Goal: Information Seeking & Learning: Learn about a topic

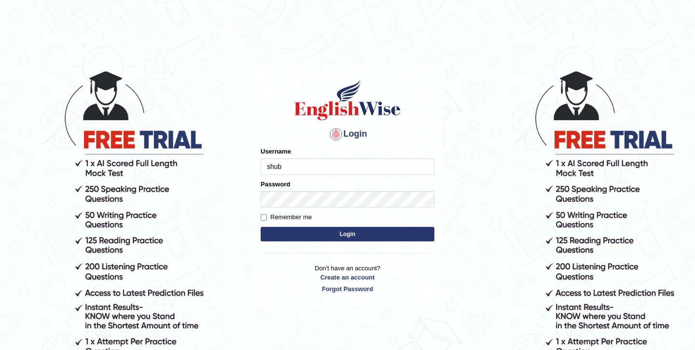
type input "shubham04"
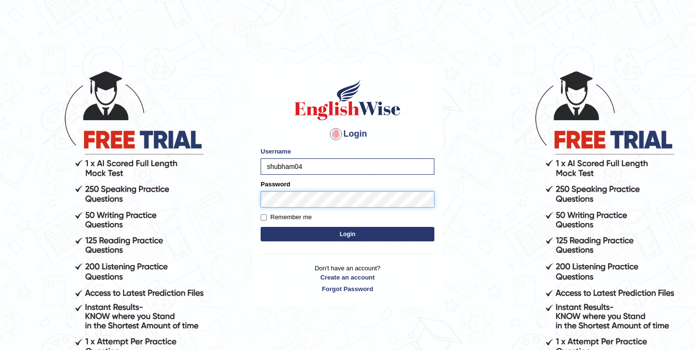
click at [261, 227] on button "Login" at bounding box center [348, 234] width 174 height 14
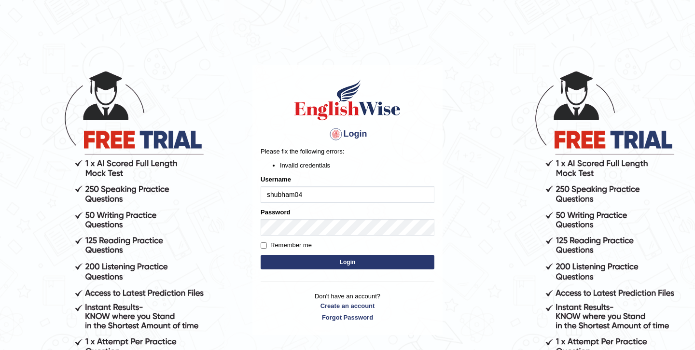
click at [330, 261] on button "Login" at bounding box center [348, 262] width 174 height 14
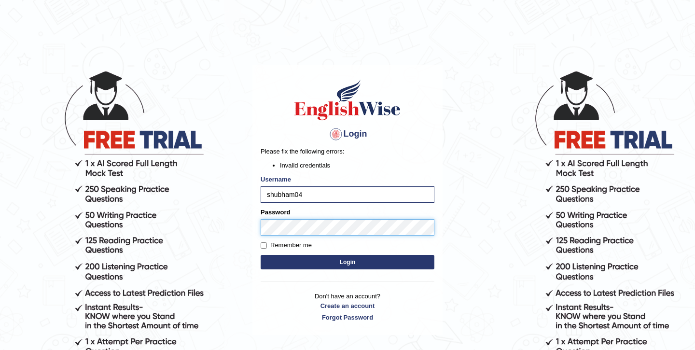
click at [254, 225] on div "Login Please fix the following errors: Invalid credentials Username shubham04 P…" at bounding box center [347, 200] width 190 height 270
click at [261, 255] on button "Login" at bounding box center [348, 262] width 174 height 14
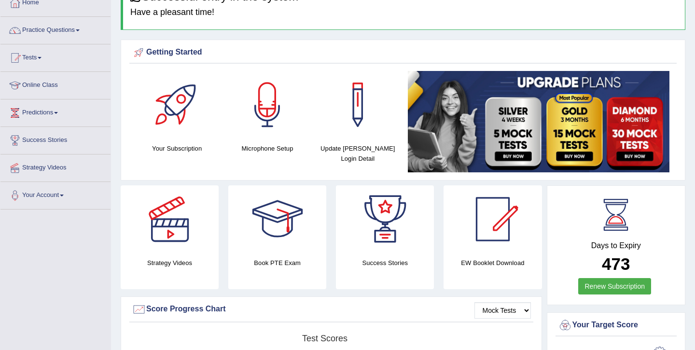
scroll to position [35, 0]
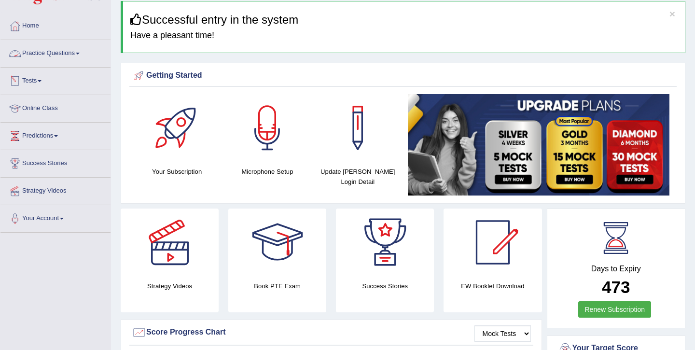
click at [44, 110] on link "Online Class" at bounding box center [55, 107] width 110 height 24
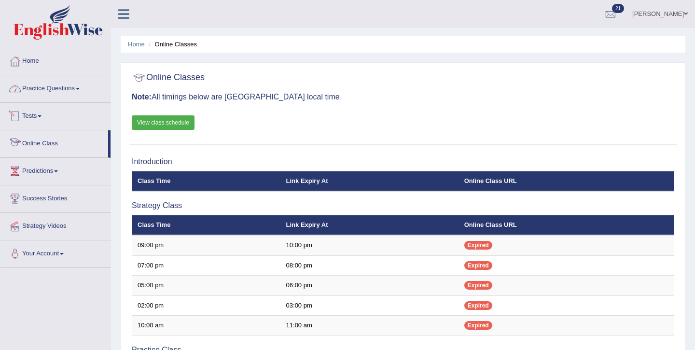
click at [60, 90] on link "Practice Questions" at bounding box center [55, 87] width 110 height 24
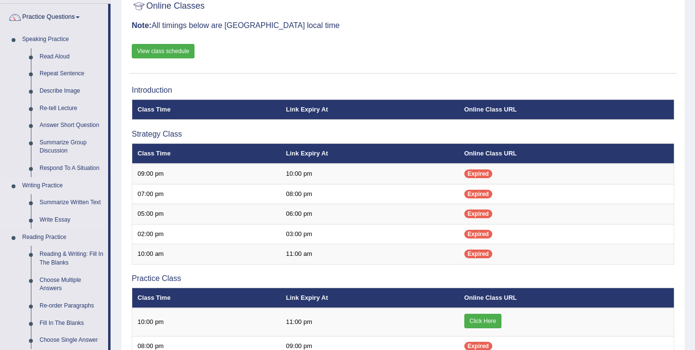
scroll to position [84, 0]
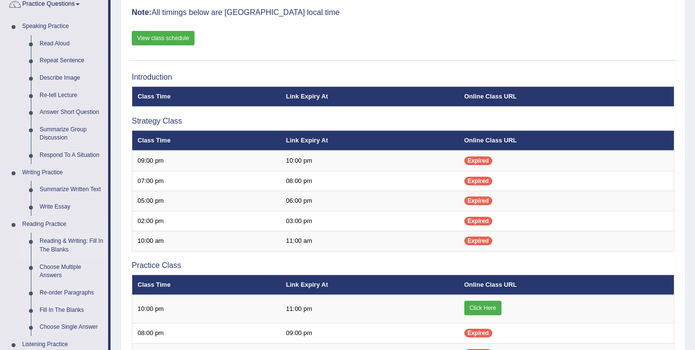
click at [56, 244] on link "Reading & Writing: Fill In The Blanks" at bounding box center [71, 246] width 73 height 26
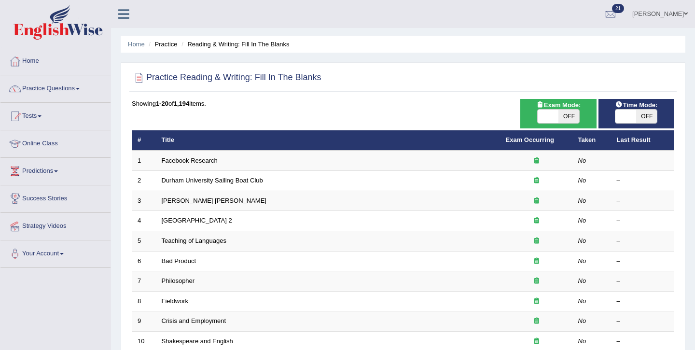
click at [562, 114] on span "OFF" at bounding box center [568, 117] width 21 height 14
checkbox input "true"
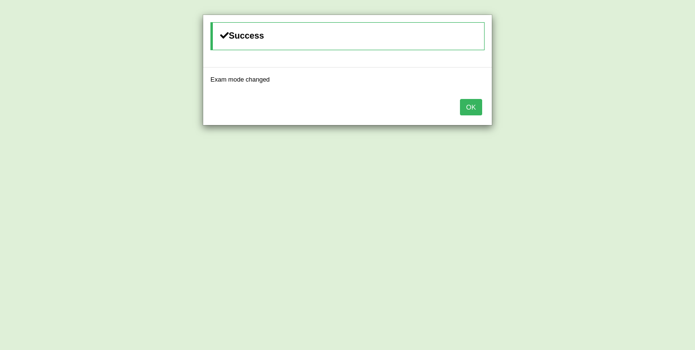
click at [484, 109] on div "OK" at bounding box center [347, 108] width 289 height 34
click at [475, 109] on button "OK" at bounding box center [471, 107] width 22 height 16
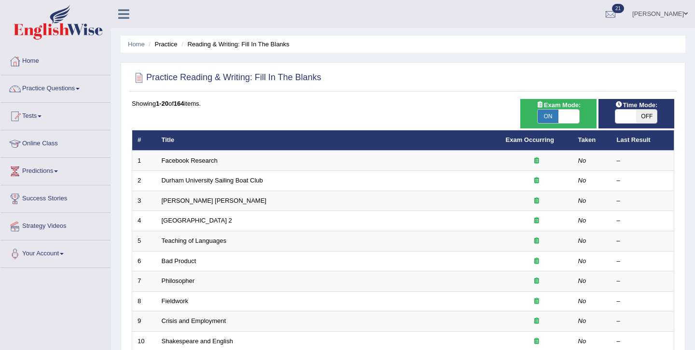
click at [646, 111] on span "OFF" at bounding box center [646, 117] width 21 height 14
checkbox input "true"
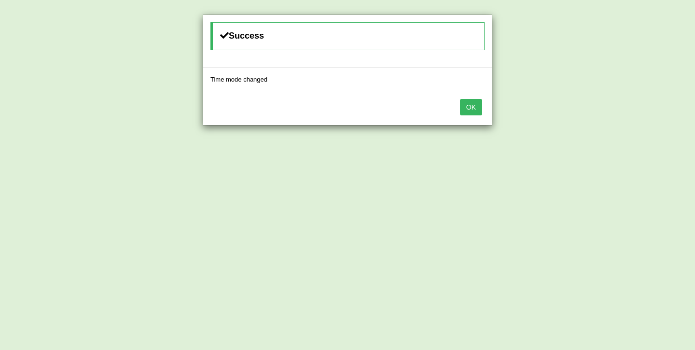
click at [469, 110] on button "OK" at bounding box center [471, 107] width 22 height 16
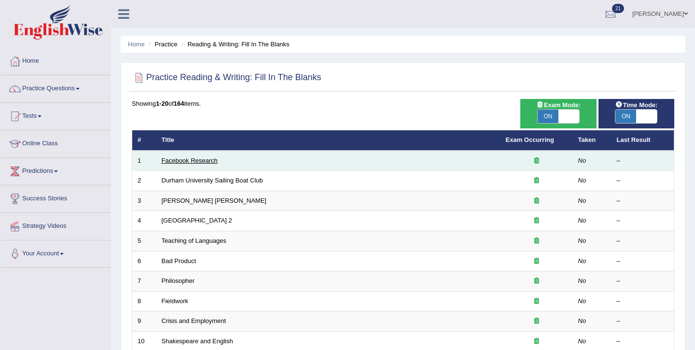
click at [196, 157] on link "Facebook Research" at bounding box center [190, 160] width 56 height 7
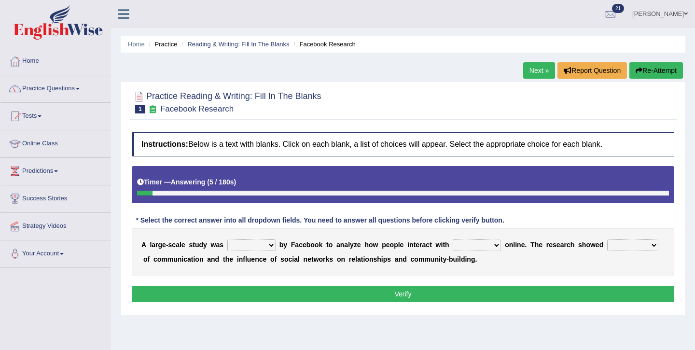
click at [243, 243] on select "surveyed had asked made" at bounding box center [251, 245] width 48 height 12
click at [227, 239] on select "surveyed had asked made" at bounding box center [251, 245] width 48 height 12
click at [265, 245] on select "surveyed had asked made" at bounding box center [251, 245] width 48 height 12
select select "surveyed"
click at [227, 239] on select "surveyed had asked made" at bounding box center [251, 245] width 48 height 12
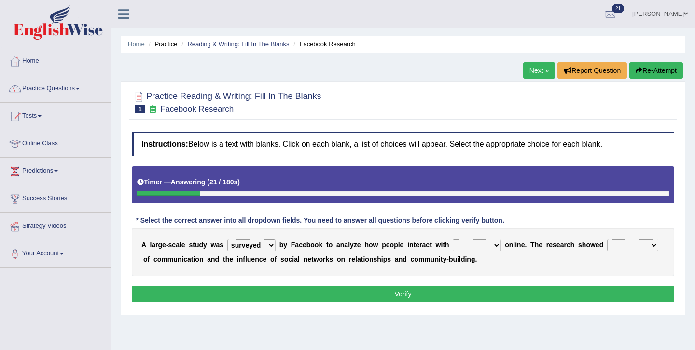
click at [483, 239] on div "A l a r g e - s c a l e s t u d y w a s surveyed had asked made b y F a c e b o…" at bounding box center [403, 252] width 542 height 48
click at [482, 243] on select "together all each other another" at bounding box center [477, 245] width 48 height 12
select select "each other"
click at [453, 239] on select "together all each other another" at bounding box center [477, 245] width 48 height 12
click at [625, 248] on select "advantages standards fellowships patterns" at bounding box center [632, 245] width 51 height 12
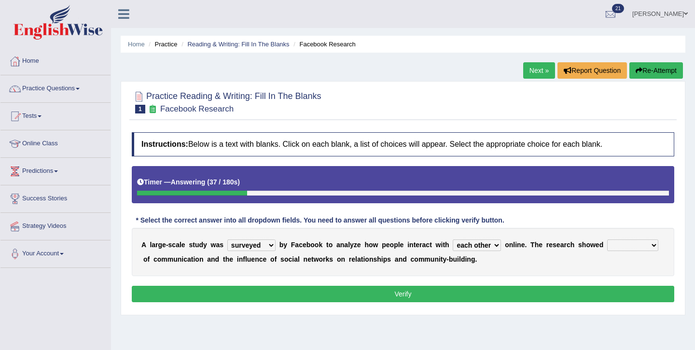
select select "patterns"
click at [607, 239] on select "advantages standards fellowships patterns" at bounding box center [632, 245] width 51 height 12
click at [436, 298] on button "Verify" at bounding box center [403, 294] width 542 height 16
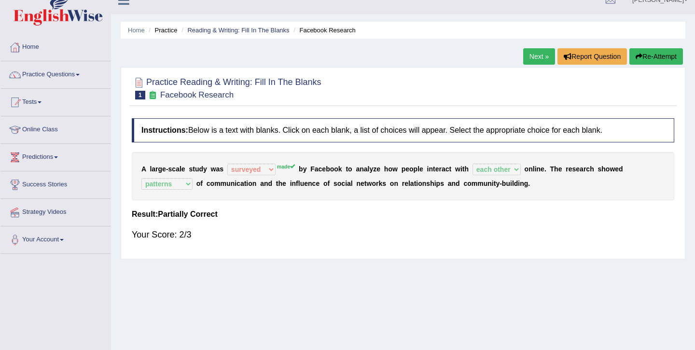
scroll to position [16, 0]
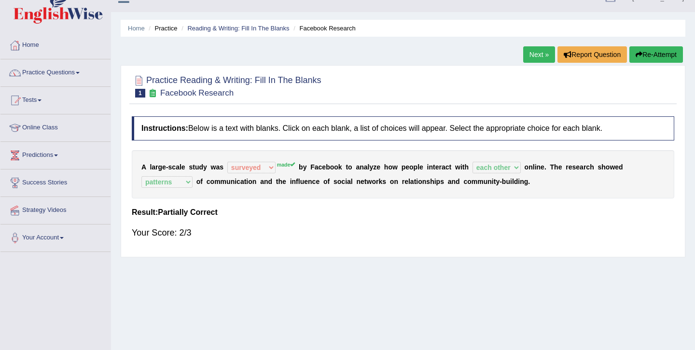
click at [543, 56] on link "Next »" at bounding box center [539, 54] width 32 height 16
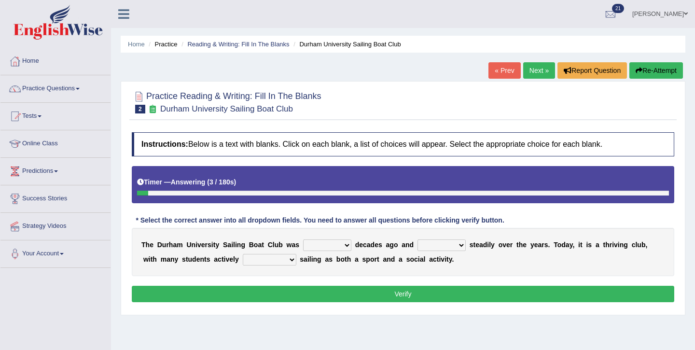
click at [323, 248] on select "found fund founded find" at bounding box center [327, 245] width 48 height 12
select select "founded"
click at [303, 239] on select "found fund founded find" at bounding box center [327, 245] width 48 height 12
click at [437, 250] on select "grow growing has grown grown" at bounding box center [441, 245] width 48 height 12
select select "grow"
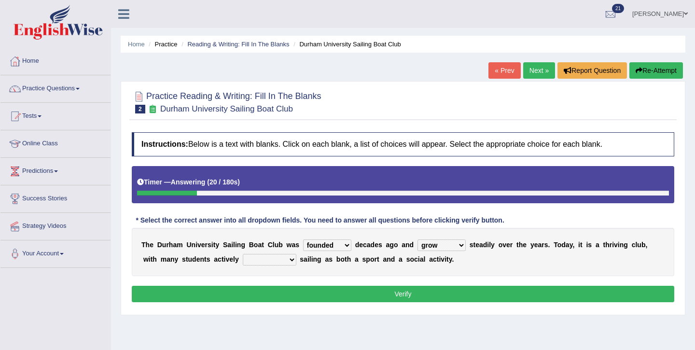
click at [417, 239] on select "grow growing has grown grown" at bounding box center [441, 245] width 48 height 12
click at [243, 260] on select "enjoy enjoyed are enjoying enjoying" at bounding box center [270, 260] width 54 height 12
select select "enjoyed"
click at [243, 254] on select "enjoy enjoyed are enjoying enjoying" at bounding box center [270, 260] width 54 height 12
click at [304, 294] on button "Verify" at bounding box center [403, 294] width 542 height 16
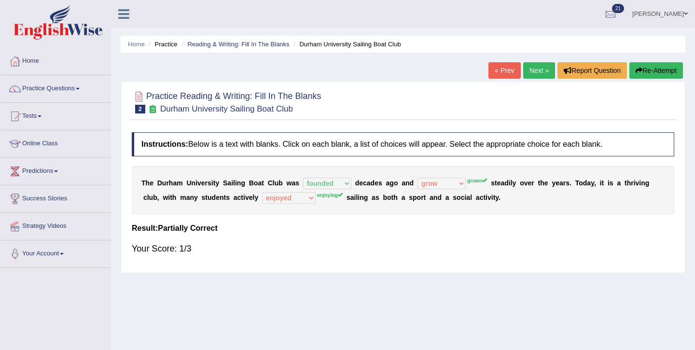
drag, startPoint x: 140, startPoint y: 181, endPoint x: 265, endPoint y: 176, distance: 125.1
click at [264, 176] on div "T h e D u r h a m U n i v e r s i t y S a i l i n g B o a t C l u b w a s found…" at bounding box center [403, 190] width 542 height 48
click at [165, 181] on b "u" at bounding box center [164, 183] width 4 height 8
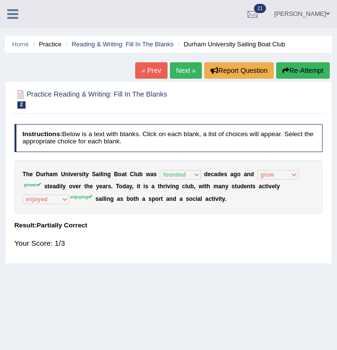
click at [230, 265] on div "Home Practice Reading & Writing: Fill In The Blanks Durham University Sailing B…" at bounding box center [168, 241] width 337 height 482
click at [182, 71] on link "Next »" at bounding box center [186, 70] width 32 height 16
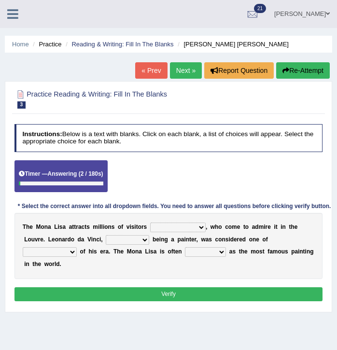
click at [173, 226] on select "around the year the all year all year round per year" at bounding box center [177, 227] width 55 height 10
select select "per year"
click at [150, 222] on select "around the year the all year all year round per year" at bounding box center [177, 227] width 55 height 10
click at [113, 239] on select "rather than as much as as well as as long as" at bounding box center [127, 240] width 43 height 10
select select "as well as"
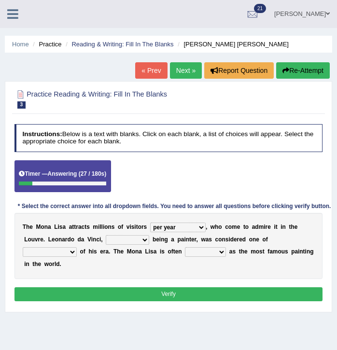
click at [106, 235] on select "rather than as much as as well as as long as" at bounding box center [127, 240] width 43 height 10
click at [61, 255] on select "better artists artist the better artist the best artists" at bounding box center [50, 252] width 54 height 10
select select "the best artists"
click at [23, 247] on select "better artists artist the better artist the best artists" at bounding box center [50, 252] width 54 height 10
click at [200, 252] on select "classified suggested predicted described" at bounding box center [205, 252] width 41 height 10
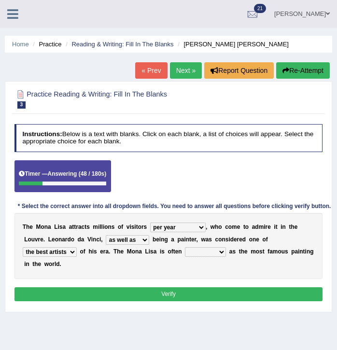
select select "described"
click at [185, 247] on select "classified suggested predicted described" at bounding box center [205, 252] width 41 height 10
click at [190, 290] on button "Verify" at bounding box center [168, 294] width 308 height 14
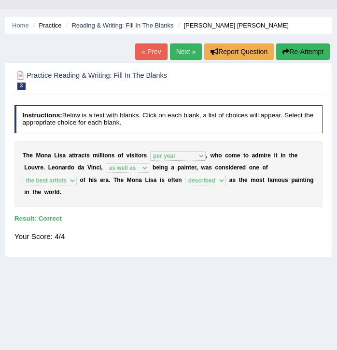
scroll to position [18, 0]
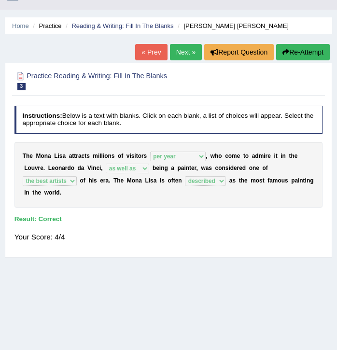
click at [181, 56] on link "Next »" at bounding box center [186, 52] width 32 height 16
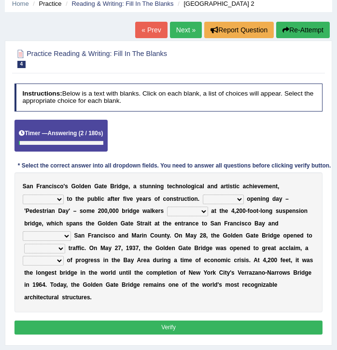
scroll to position [41, 0]
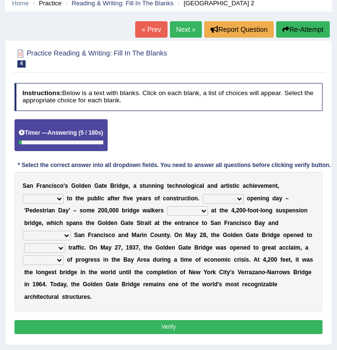
click at [55, 198] on select "opens closes appears equals" at bounding box center [43, 199] width 41 height 10
select select "opens"
click at [23, 194] on select "opens closes appears equals" at bounding box center [43, 199] width 41 height 10
click at [213, 198] on select "On During Since When" at bounding box center [223, 199] width 41 height 10
select select "On"
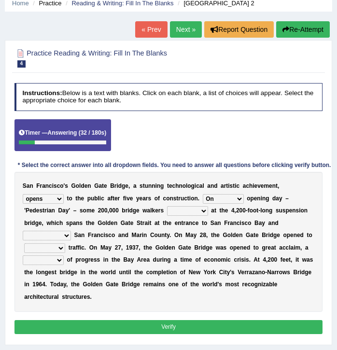
click at [203, 194] on select "On During Since When" at bounding box center [223, 199] width 41 height 10
click at [182, 214] on select "stationed looked marveled laughed" at bounding box center [187, 211] width 41 height 10
click at [167, 206] on select "stationed looked marveled laughed" at bounding box center [187, 211] width 41 height 10
click at [191, 210] on select "stationed looked marveled laughed" at bounding box center [187, 211] width 41 height 10
select select "looked"
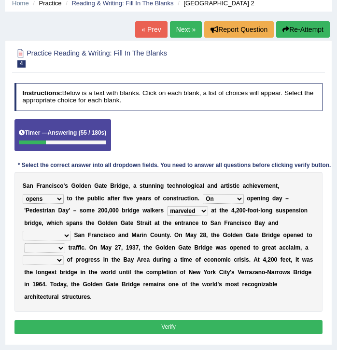
click at [167, 206] on select "stationed looked marveled laughed" at bounding box center [187, 211] width 41 height 10
click at [52, 238] on select "separates connects channels differentiates" at bounding box center [47, 236] width 48 height 10
select select "connects"
click at [23, 231] on select "separates connects channels differentiates" at bounding box center [47, 236] width 48 height 10
click at [52, 245] on select "aquatic vehicular airborne watertight" at bounding box center [44, 248] width 41 height 10
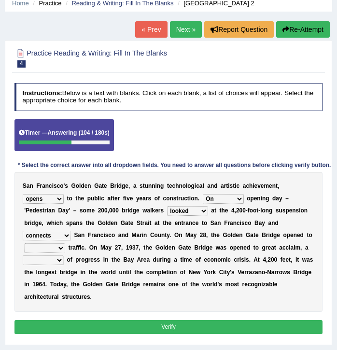
select select "vehicular"
click at [24, 243] on select "aquatic vehicular airborne watertight" at bounding box center [44, 248] width 41 height 10
click at [51, 259] on select "denial symbol technique yield" at bounding box center [43, 260] width 41 height 10
select select "symbol"
click at [23, 255] on select "denial symbol technique yield" at bounding box center [43, 260] width 41 height 10
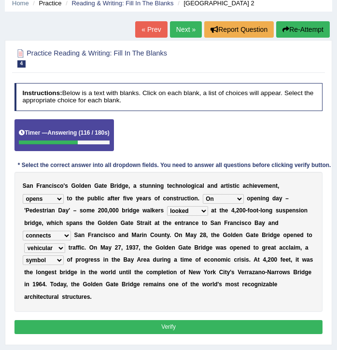
click at [81, 330] on button "Verify" at bounding box center [168, 327] width 308 height 14
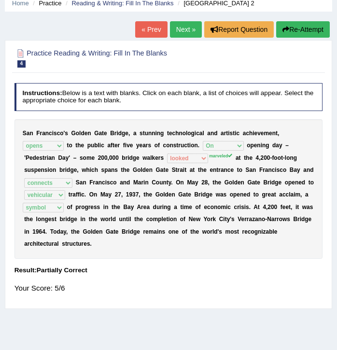
click at [181, 32] on link "Next »" at bounding box center [186, 29] width 32 height 16
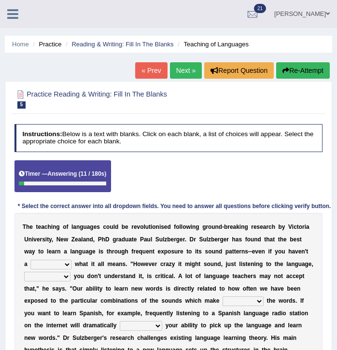
scroll to position [5, 0]
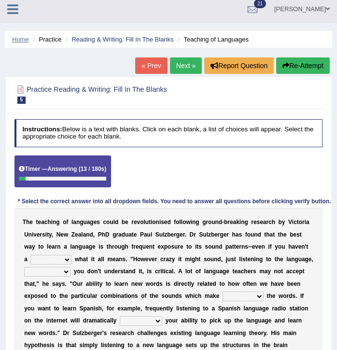
click at [23, 40] on link "Home" at bounding box center [20, 39] width 17 height 7
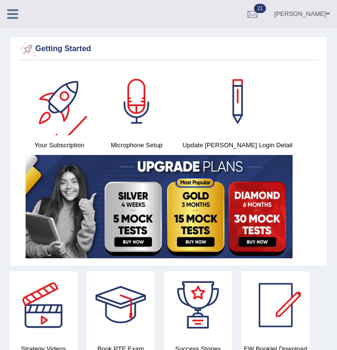
click at [17, 24] on div "Shubham Bhantana Toggle navigation Username: Shubham04 Access Type: Online Subs…" at bounding box center [168, 14] width 337 height 28
click at [16, 17] on icon at bounding box center [12, 14] width 11 height 13
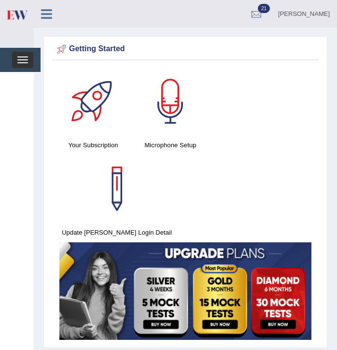
click at [25, 65] on button "Toggle navigation" at bounding box center [22, 60] width 21 height 16
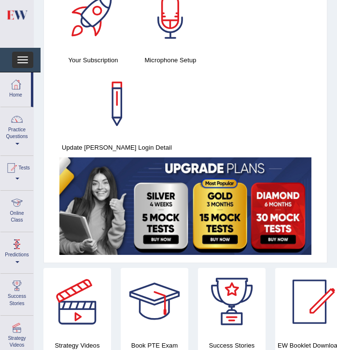
scroll to position [84, 0]
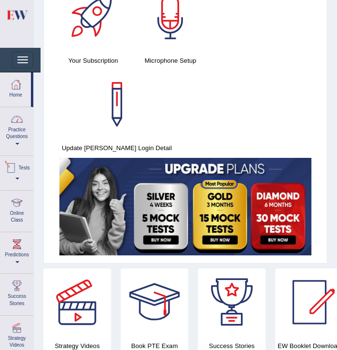
click at [16, 134] on link "Practice Questions" at bounding box center [16, 129] width 33 height 45
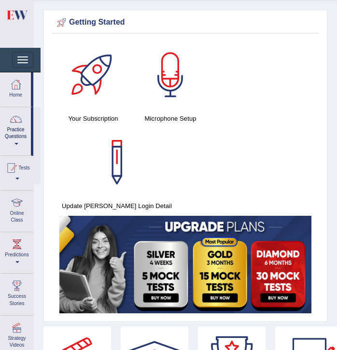
scroll to position [22, 0]
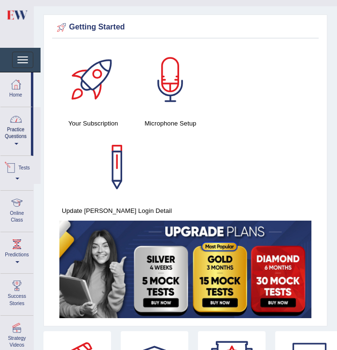
click at [18, 146] on link "Practice Questions" at bounding box center [15, 129] width 30 height 45
click at [16, 148] on link "Practice Questions" at bounding box center [16, 129] width 33 height 45
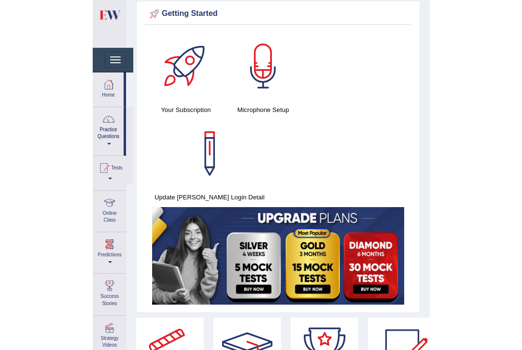
scroll to position [0, 0]
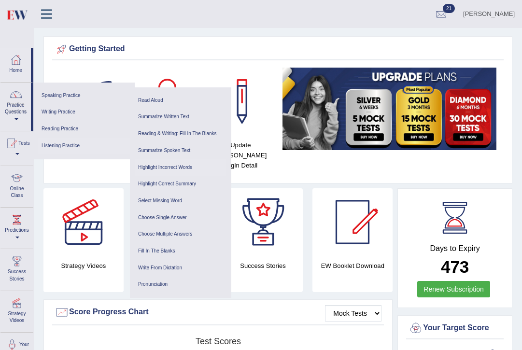
click at [171, 168] on link "Highlight Incorrect Words" at bounding box center [181, 167] width 92 height 17
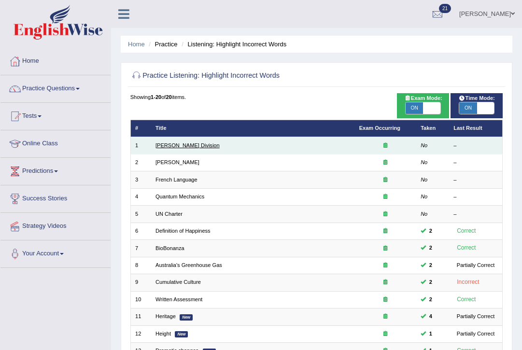
click at [171, 146] on link "[PERSON_NAME] Division" at bounding box center [187, 145] width 64 height 6
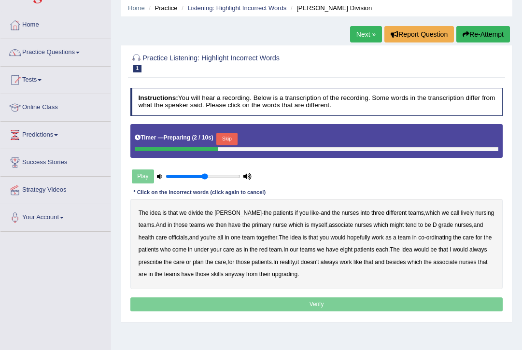
scroll to position [49, 0]
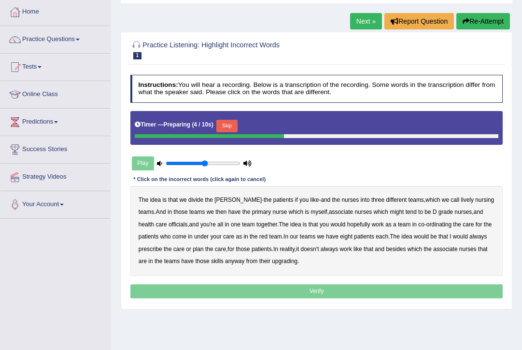
click at [232, 126] on button "Skip" at bounding box center [226, 126] width 21 height 13
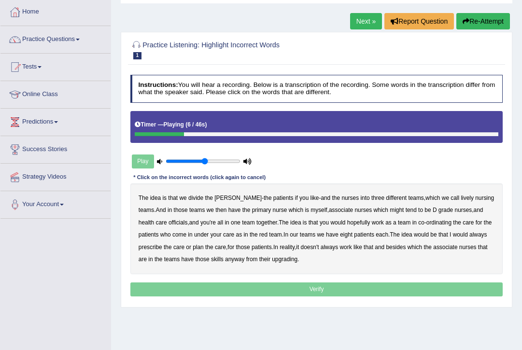
click at [222, 194] on b "[PERSON_NAME]" at bounding box center [237, 197] width 47 height 7
click at [486, 27] on button "Re-Attempt" at bounding box center [483, 21] width 54 height 16
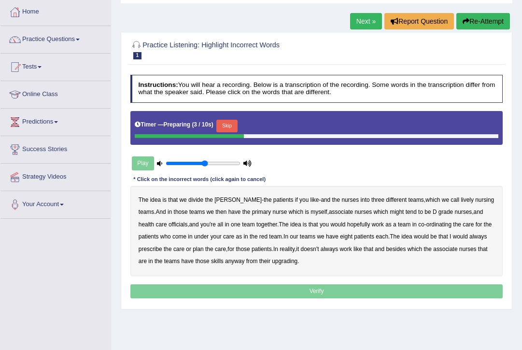
click at [232, 127] on button "Skip" at bounding box center [226, 126] width 21 height 13
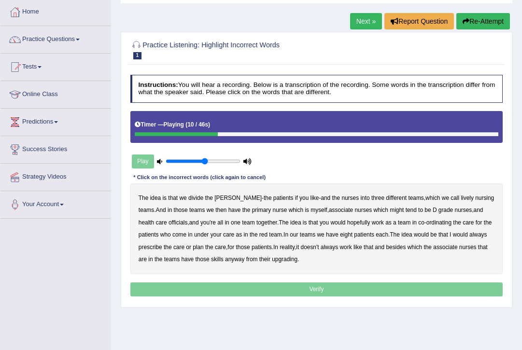
click at [460, 196] on b "lively" at bounding box center [466, 197] width 13 height 7
click at [215, 210] on b "then" at bounding box center [220, 209] width 11 height 7
click at [329, 210] on b "associate" at bounding box center [341, 209] width 24 height 7
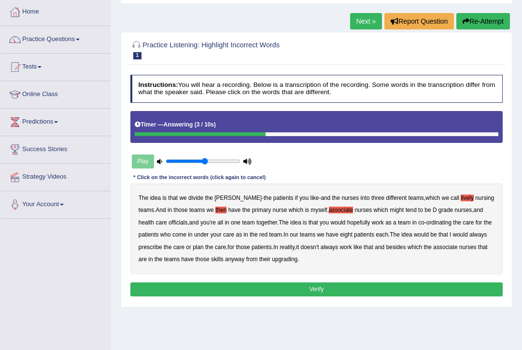
click at [264, 291] on button "Verify" at bounding box center [316, 289] width 372 height 14
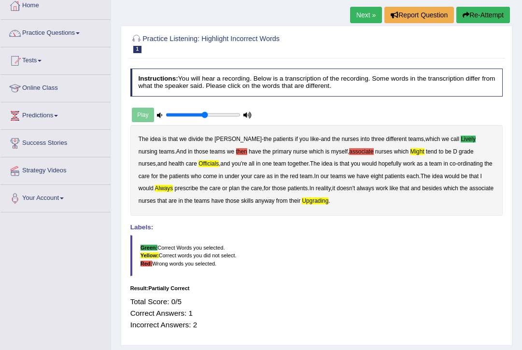
scroll to position [56, 0]
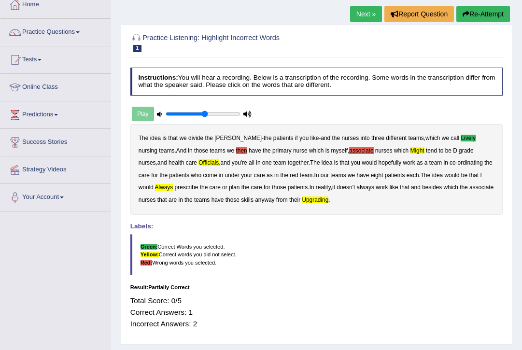
click at [492, 13] on button "Re-Attempt" at bounding box center [483, 14] width 54 height 16
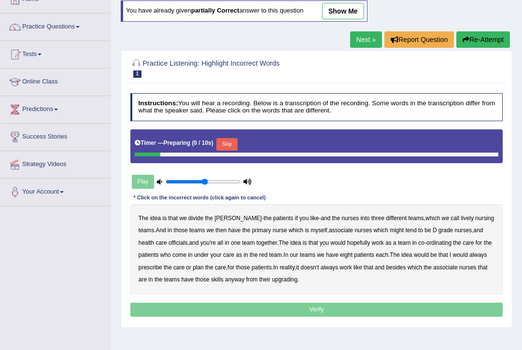
scroll to position [62, 0]
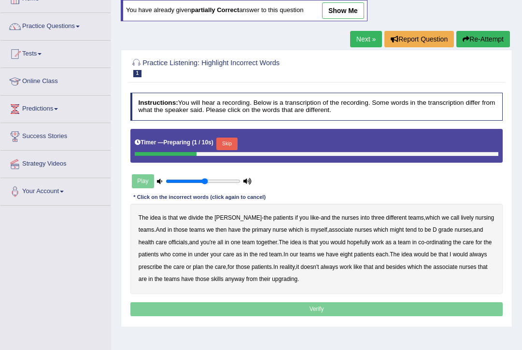
click at [228, 140] on button "Skip" at bounding box center [226, 143] width 21 height 13
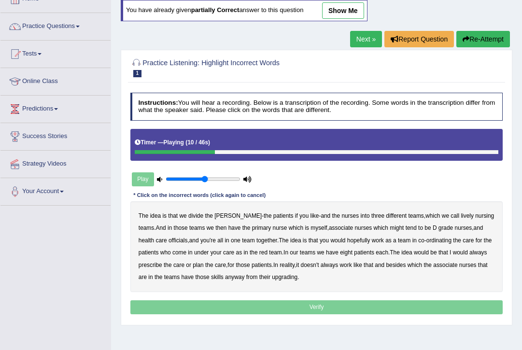
click at [460, 214] on b "lively" at bounding box center [466, 215] width 13 height 7
click at [330, 227] on b "associate" at bounding box center [341, 227] width 24 height 7
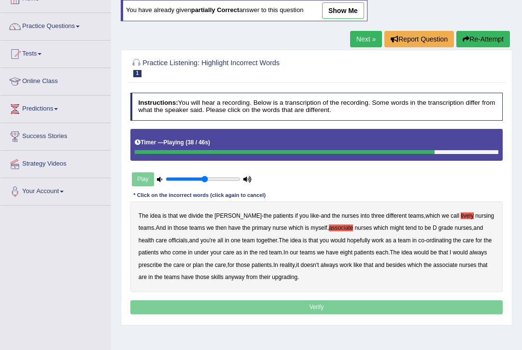
click at [479, 249] on b "always" at bounding box center [477, 252] width 17 height 7
click at [453, 264] on b "associate" at bounding box center [445, 264] width 24 height 7
click at [298, 279] on div "The idea is that we divide the ward - the patients if you like - and the nurses…" at bounding box center [316, 246] width 372 height 90
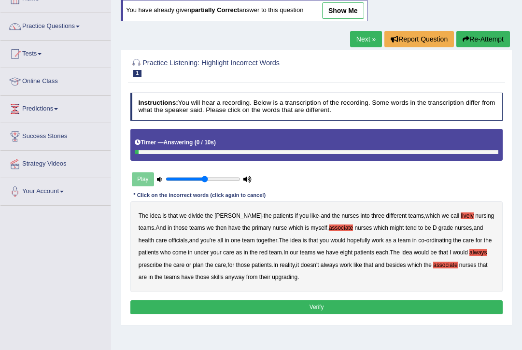
click at [297, 276] on b "upgrading" at bounding box center [285, 277] width 26 height 7
click at [305, 305] on button "Verify" at bounding box center [316, 307] width 372 height 14
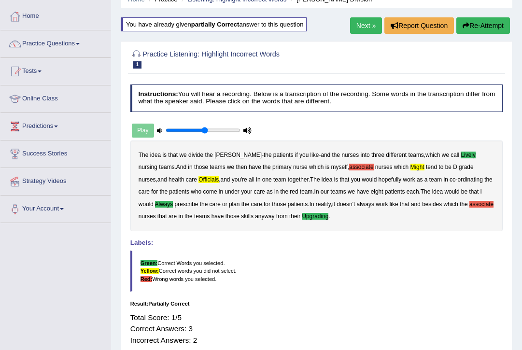
scroll to position [40, 0]
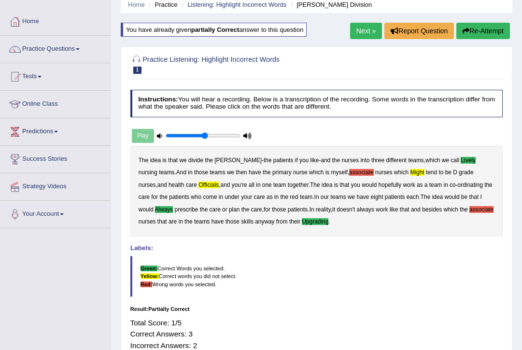
click at [366, 24] on link "Next »" at bounding box center [366, 31] width 32 height 16
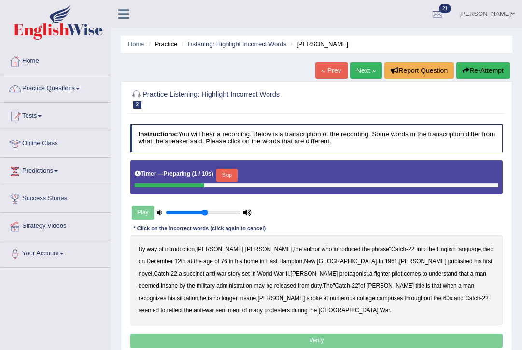
click at [233, 178] on button "Skip" at bounding box center [226, 175] width 21 height 13
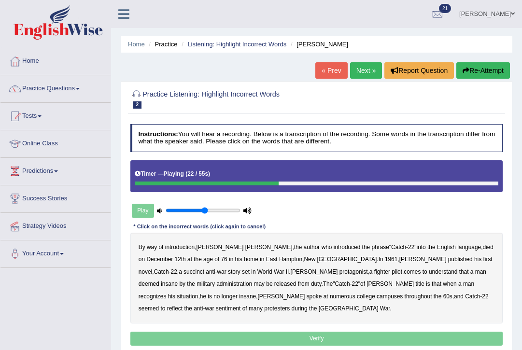
click at [204, 268] on b "succinct" at bounding box center [193, 271] width 21 height 7
click at [252, 280] on b "administration" at bounding box center [234, 283] width 36 height 7
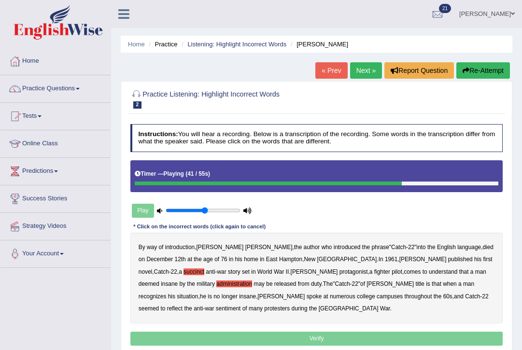
click at [198, 293] on b "situation" at bounding box center [187, 296] width 21 height 7
click at [182, 305] on b "reflect" at bounding box center [174, 308] width 15 height 7
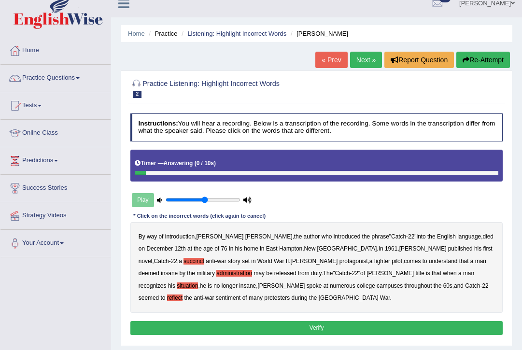
click at [317, 328] on button "Verify" at bounding box center [316, 328] width 372 height 14
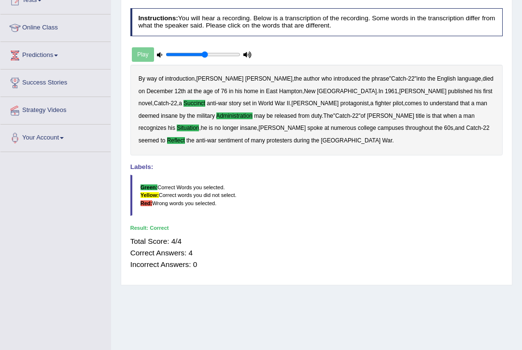
scroll to position [82, 0]
